Goal: Information Seeking & Learning: Find specific page/section

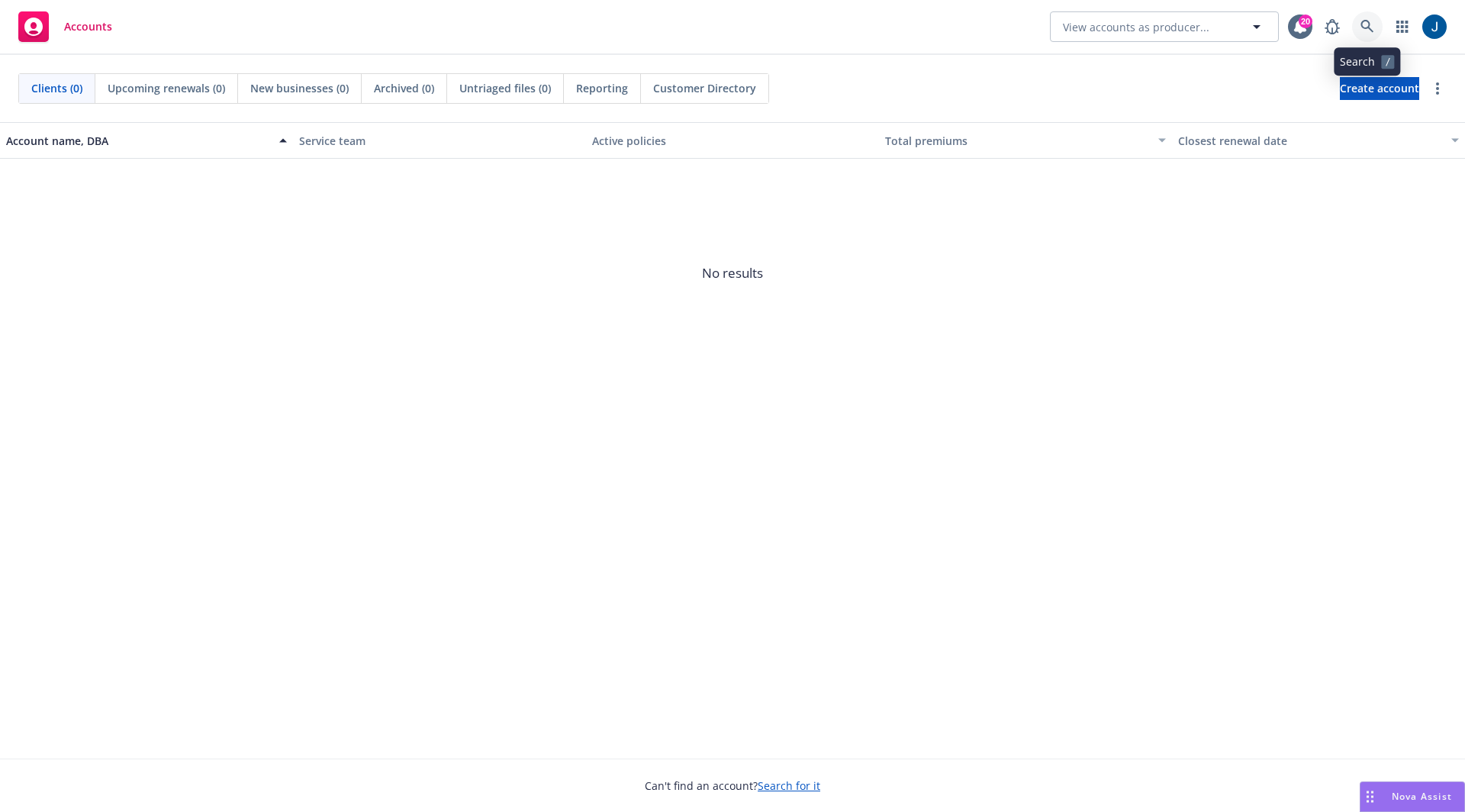
click at [1375, 27] on link at bounding box center [1367, 26] width 31 height 31
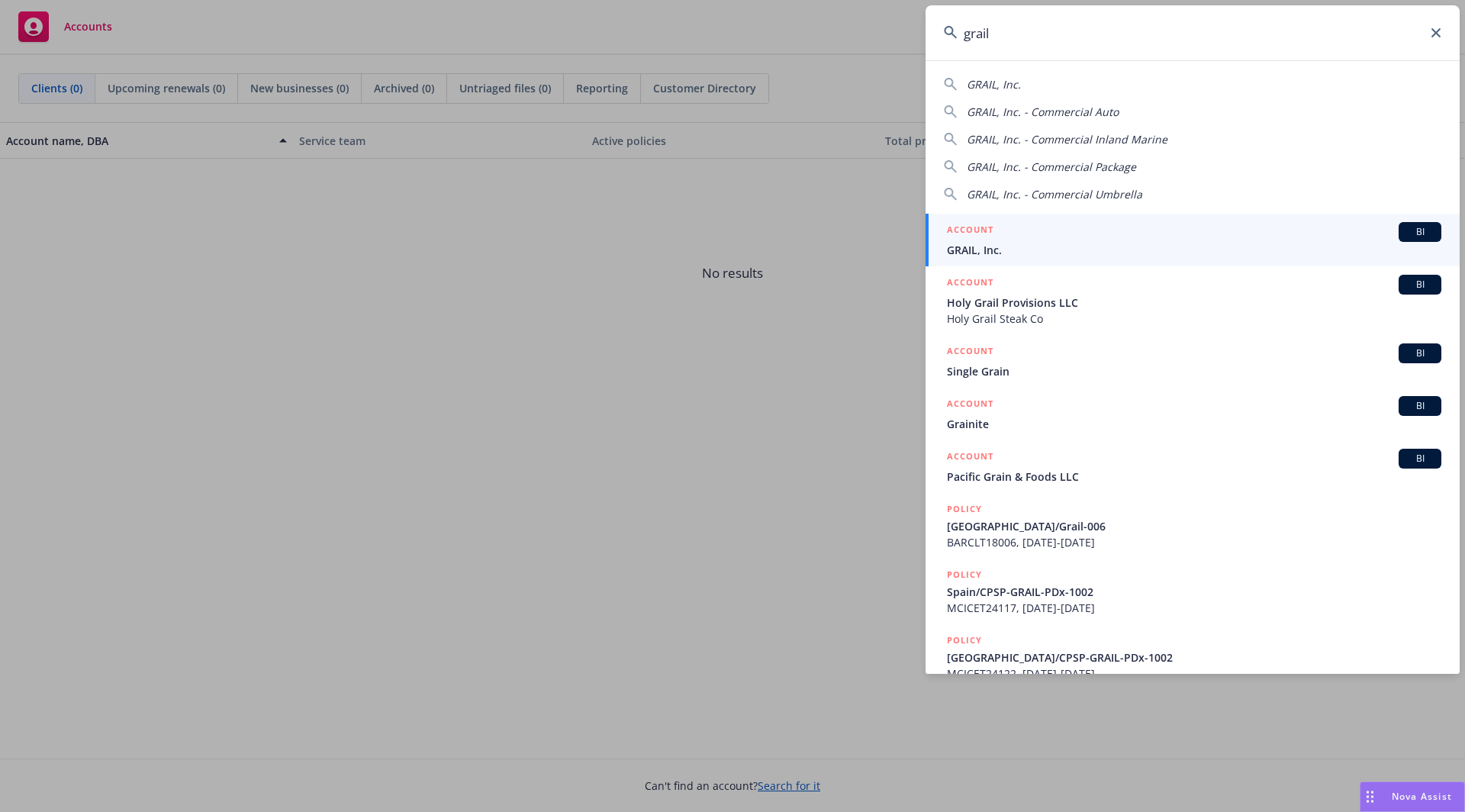
type input "grail"
click at [1019, 242] on span "GRAIL, Inc." at bounding box center [1194, 249] width 495 height 16
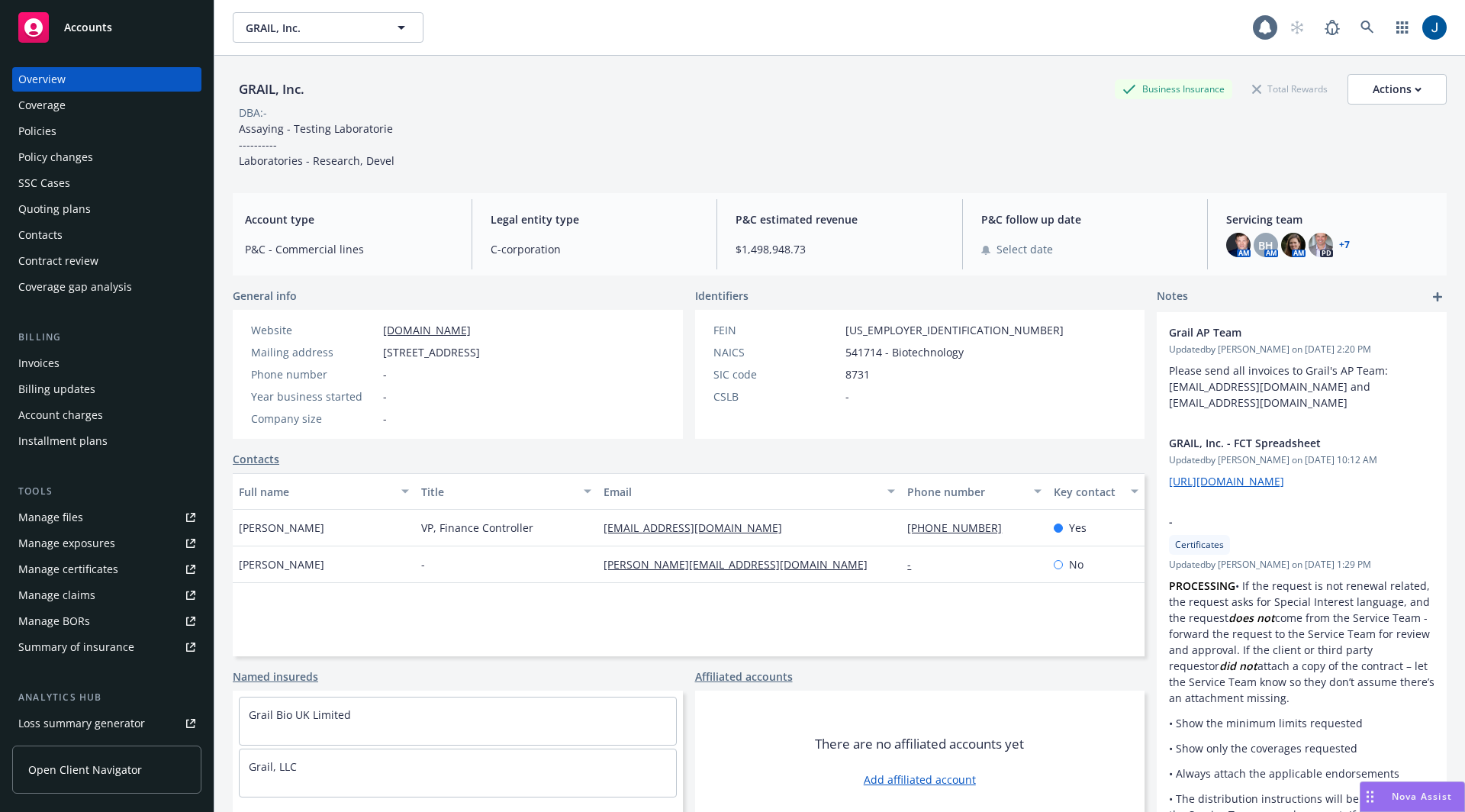
click at [64, 131] on div "Policies" at bounding box center [106, 131] width 177 height 24
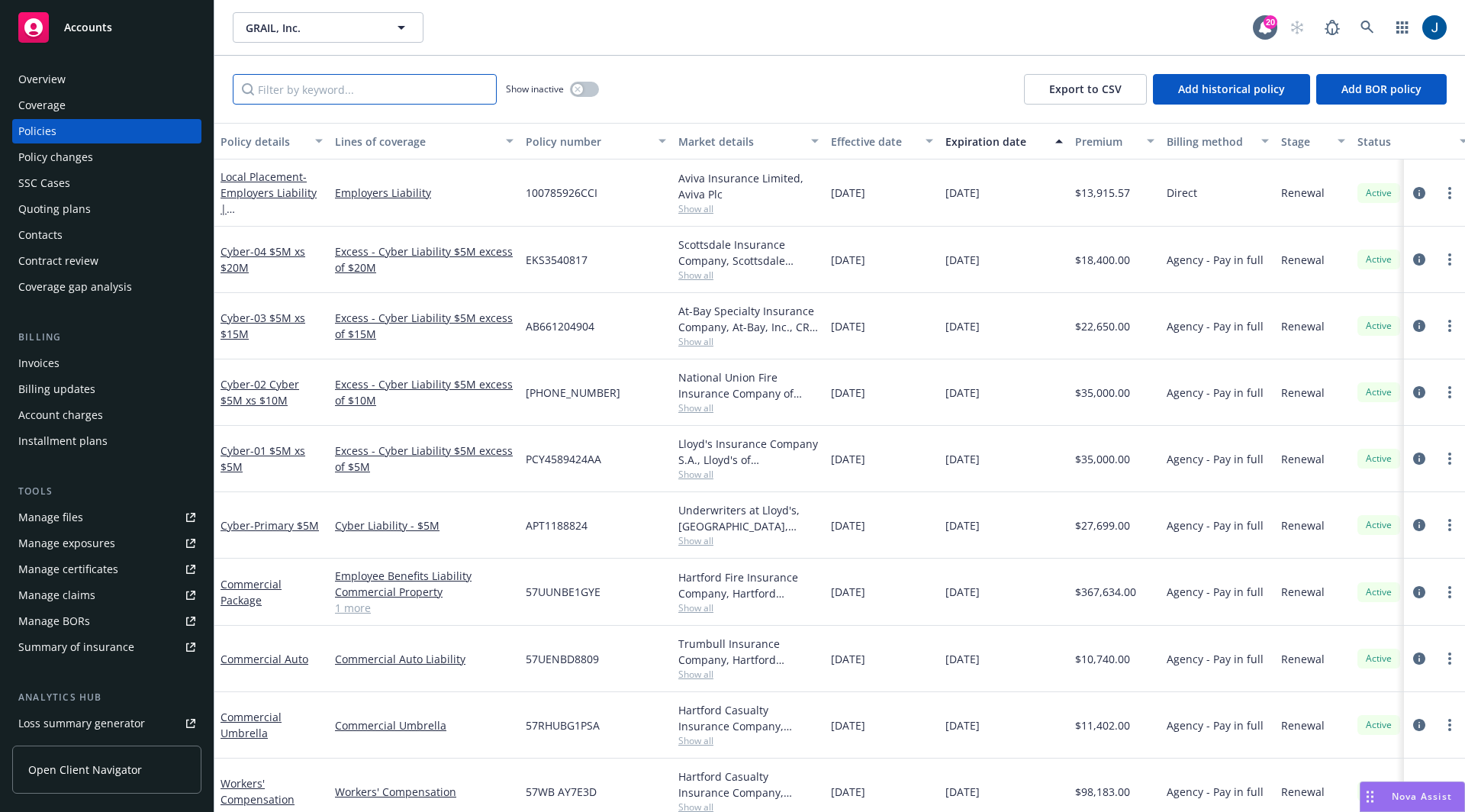
click at [356, 99] on input "Filter by keyword..." at bounding box center [365, 89] width 264 height 31
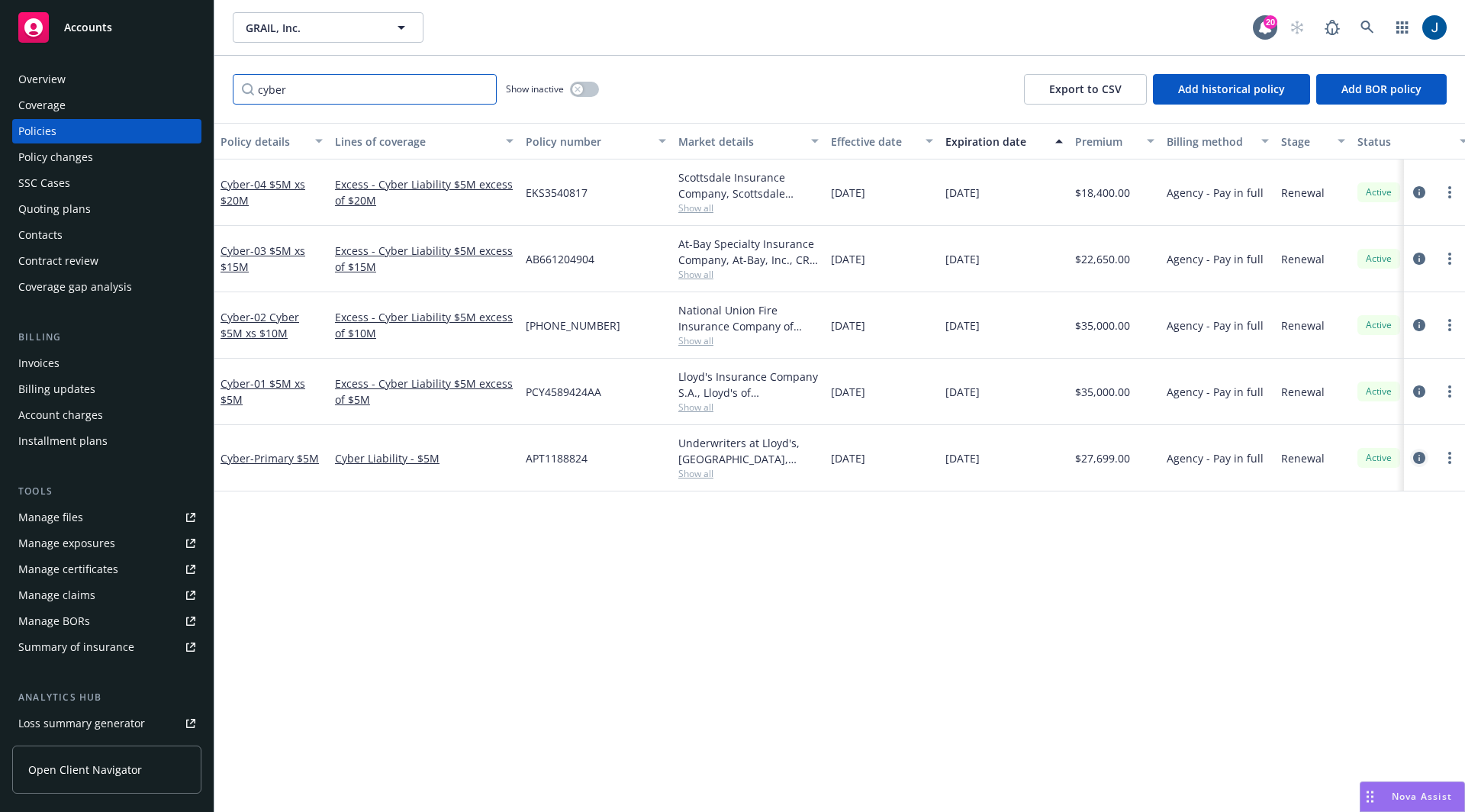
type input "cyber"
click at [1414, 452] on icon "circleInformation" at bounding box center [1420, 458] width 12 height 12
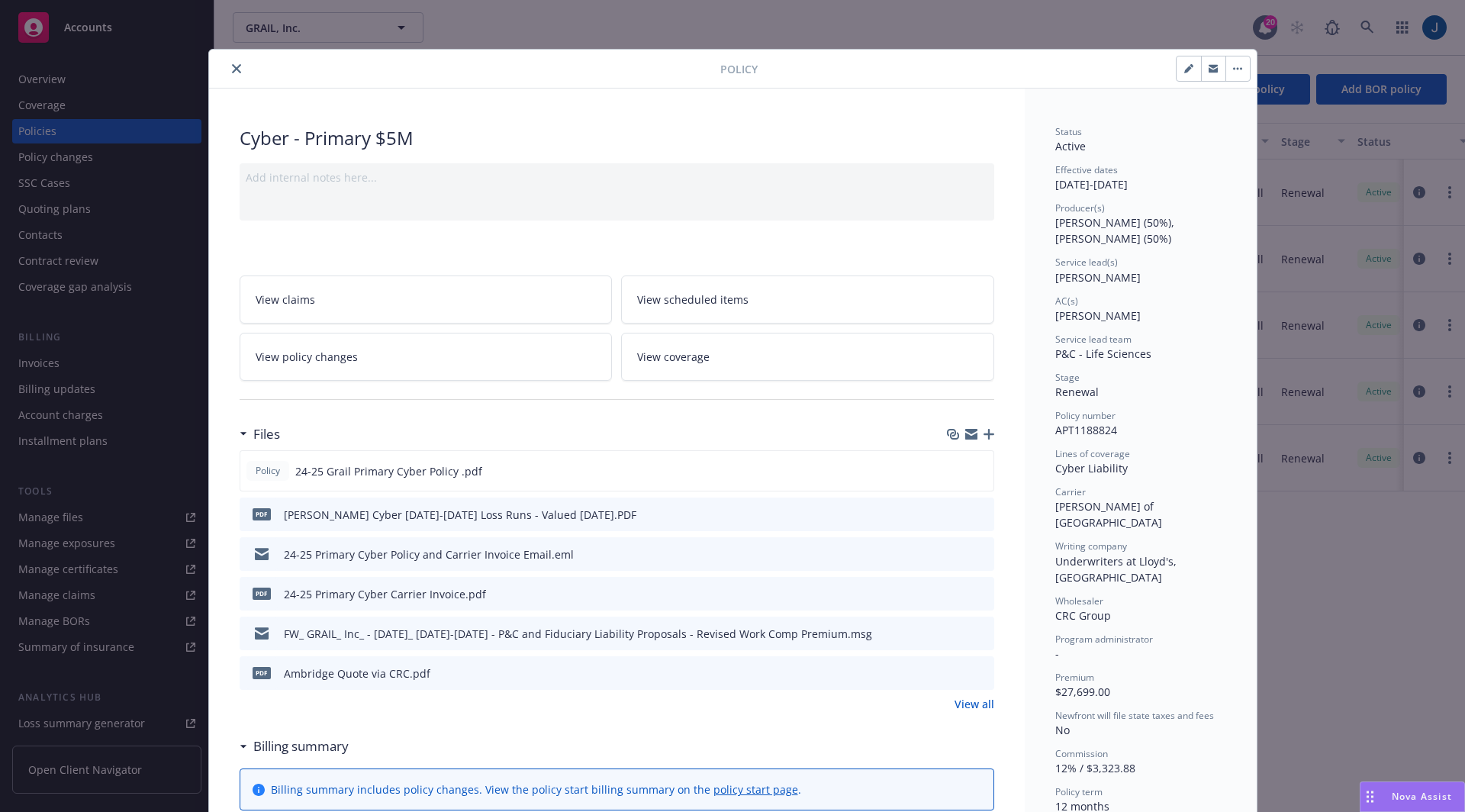
click at [662, 356] on span "View coverage" at bounding box center [673, 357] width 72 height 16
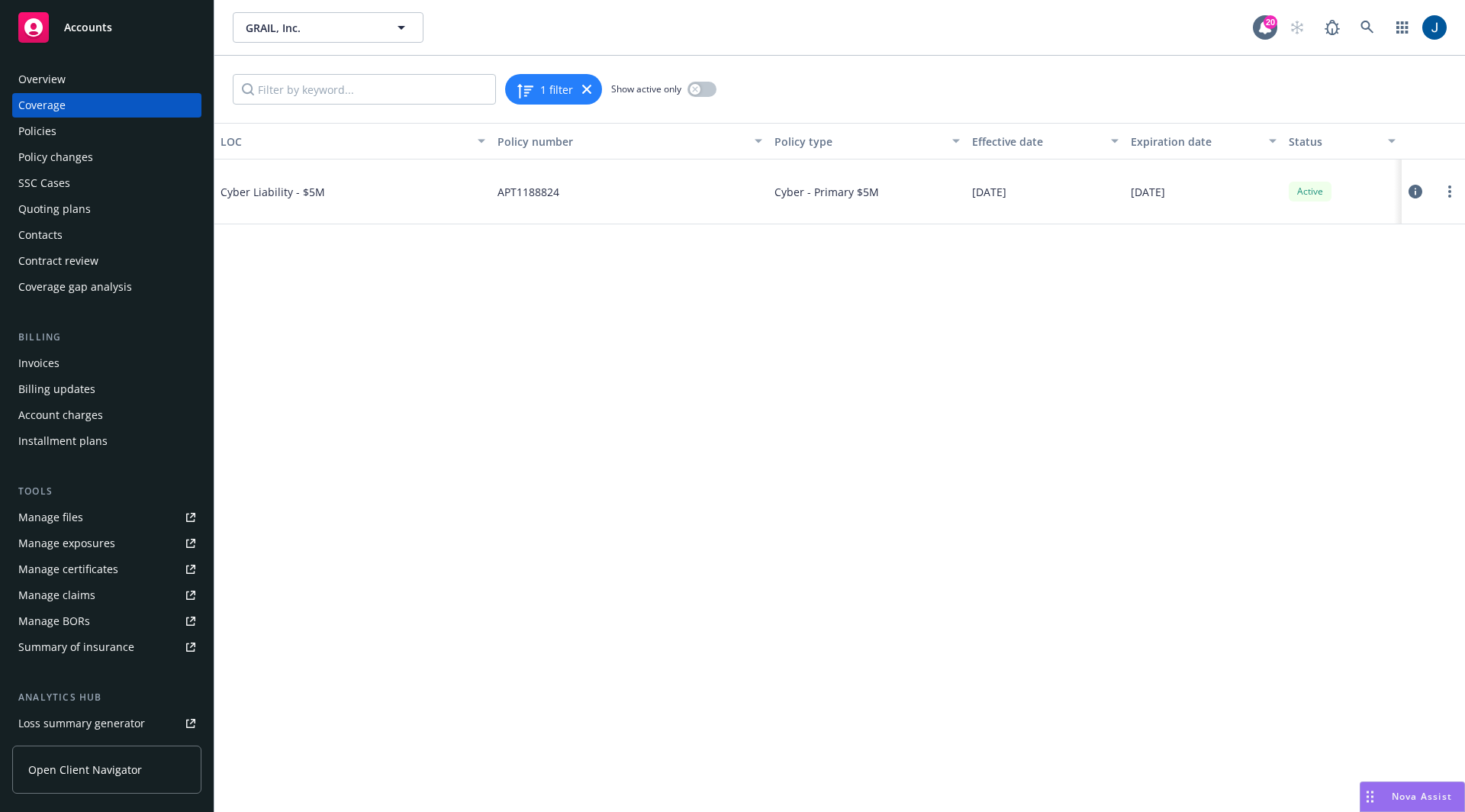
click at [1419, 189] on icon at bounding box center [1416, 192] width 14 height 14
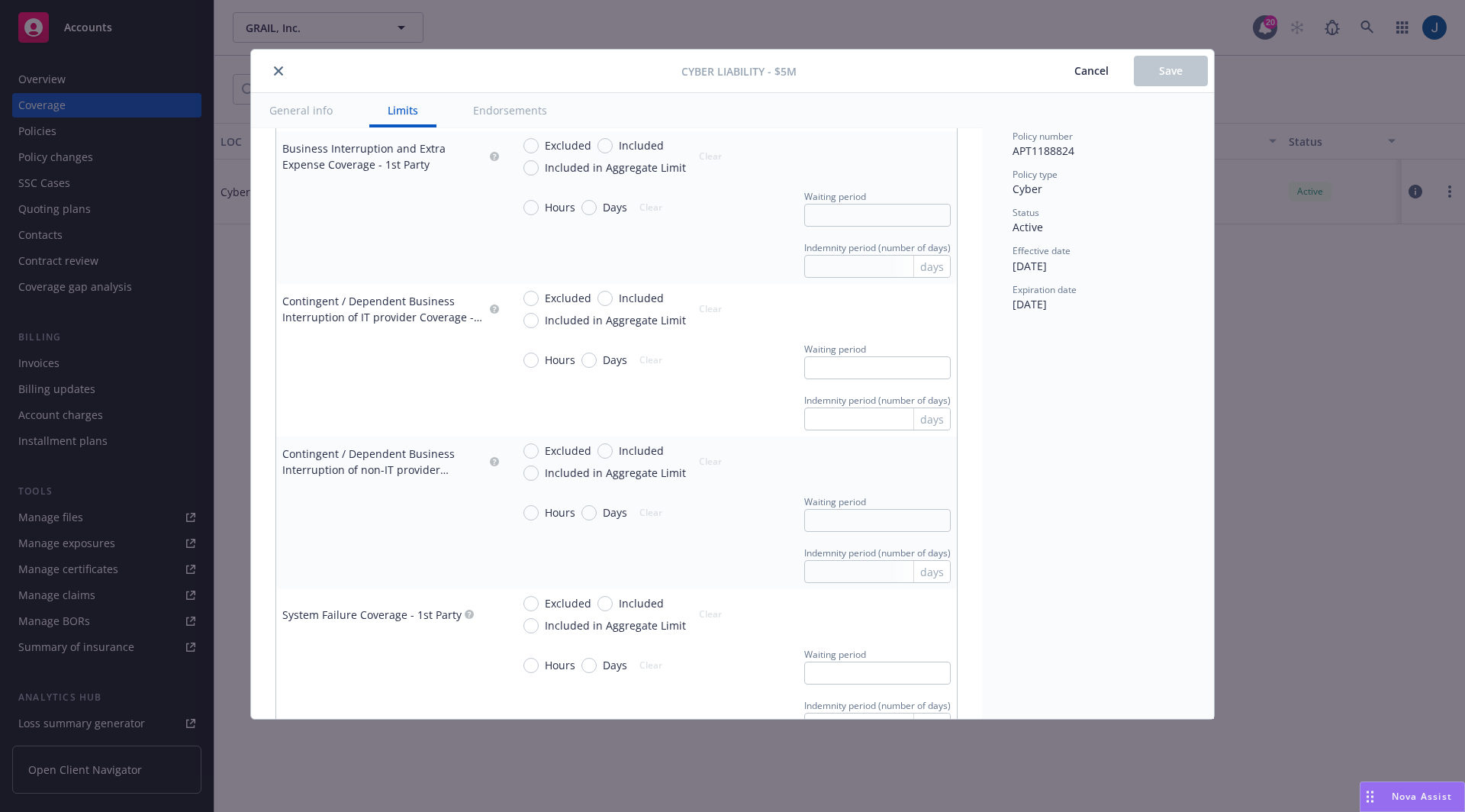
scroll to position [861, 0]
click at [1105, 72] on span "Cancel" at bounding box center [1091, 71] width 34 height 15
